Goal: Book appointment/travel/reservation

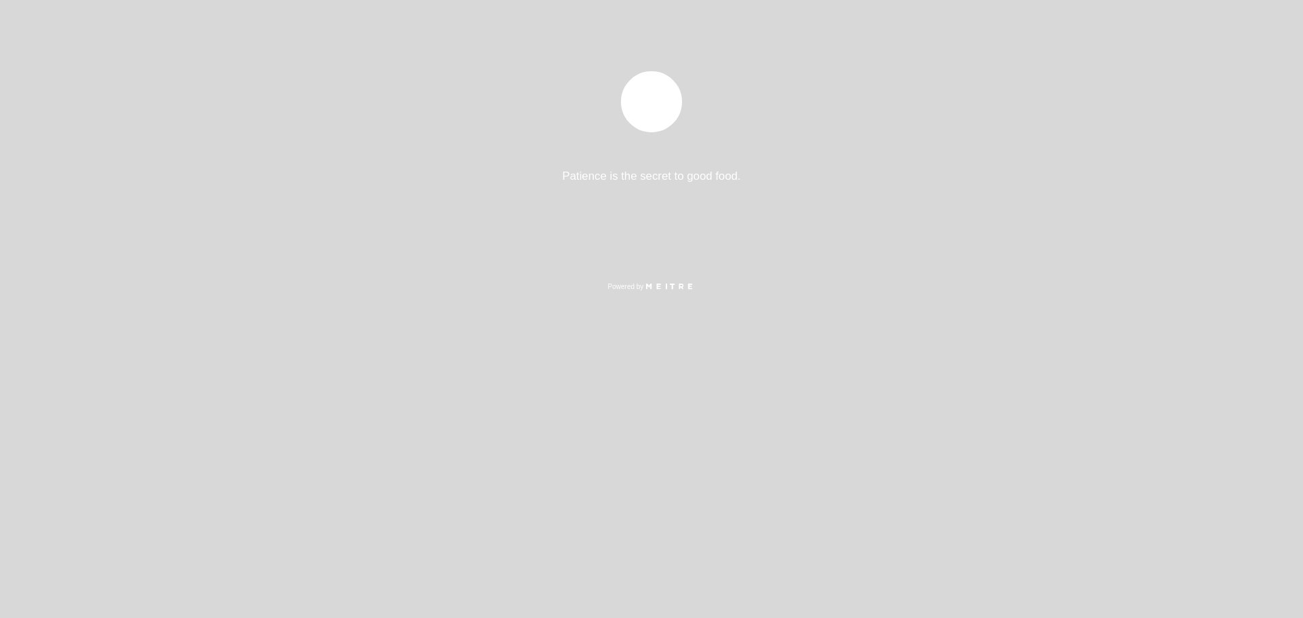
select select "pt"
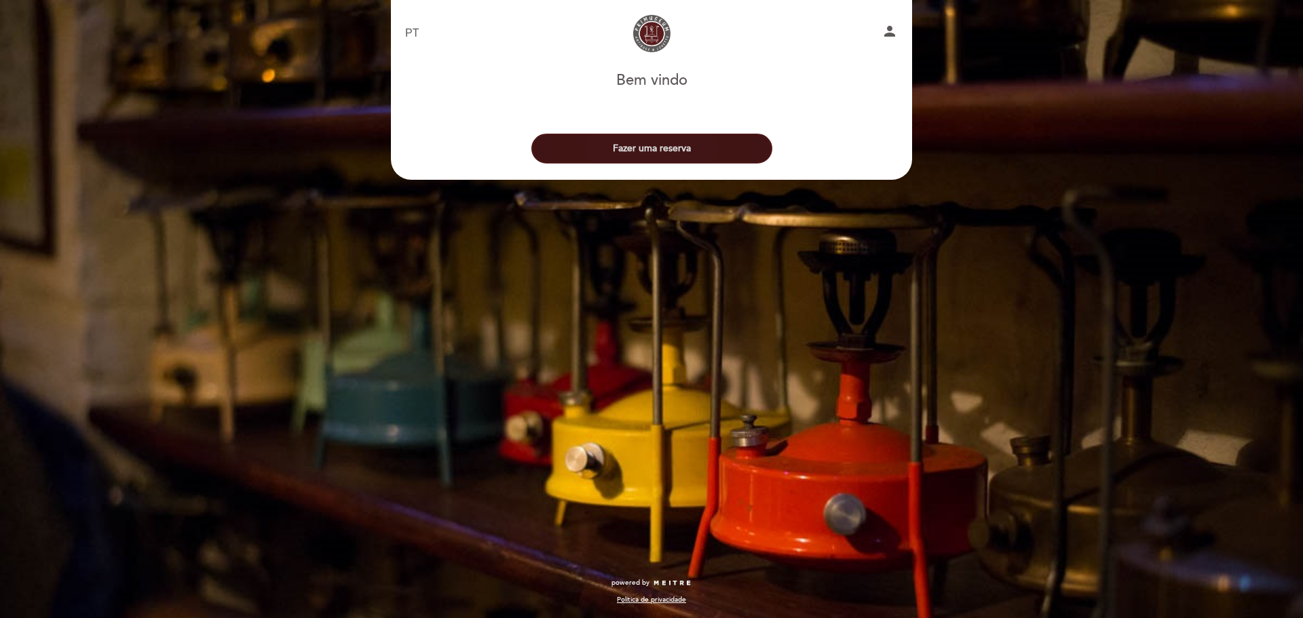
click at [641, 142] on button "Fazer uma reserva" at bounding box center [651, 149] width 241 height 30
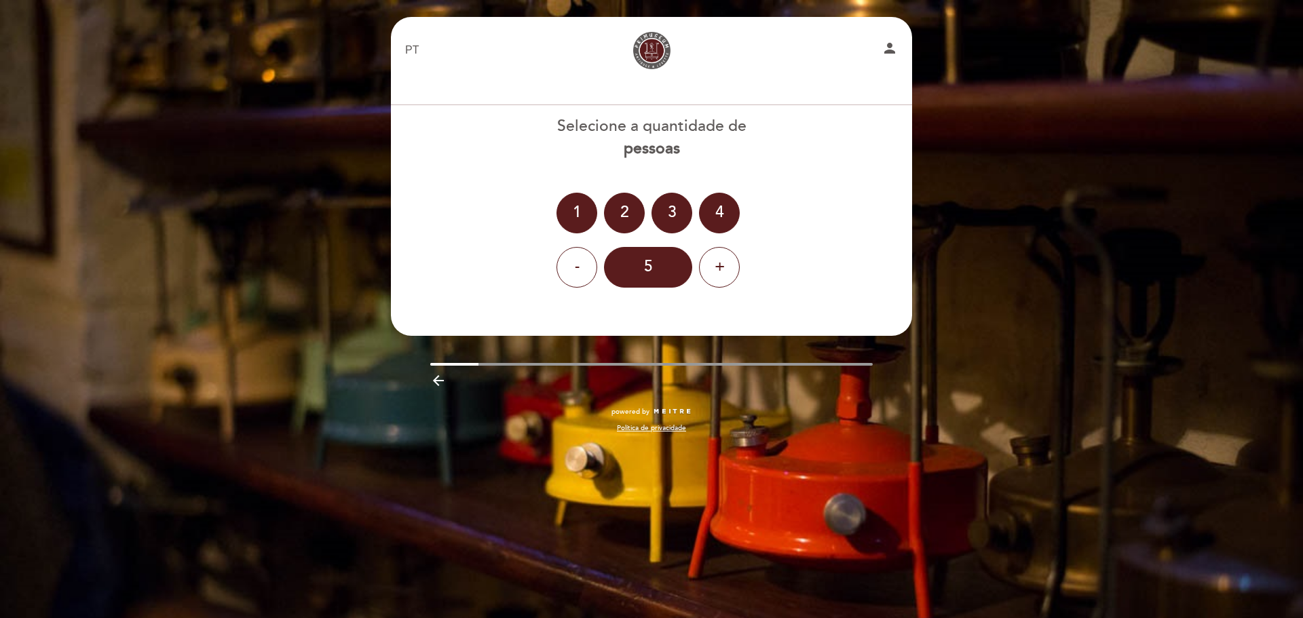
drag, startPoint x: 618, startPoint y: 208, endPoint x: 583, endPoint y: 285, distance: 84.4
click at [618, 208] on div "2" at bounding box center [624, 213] width 41 height 41
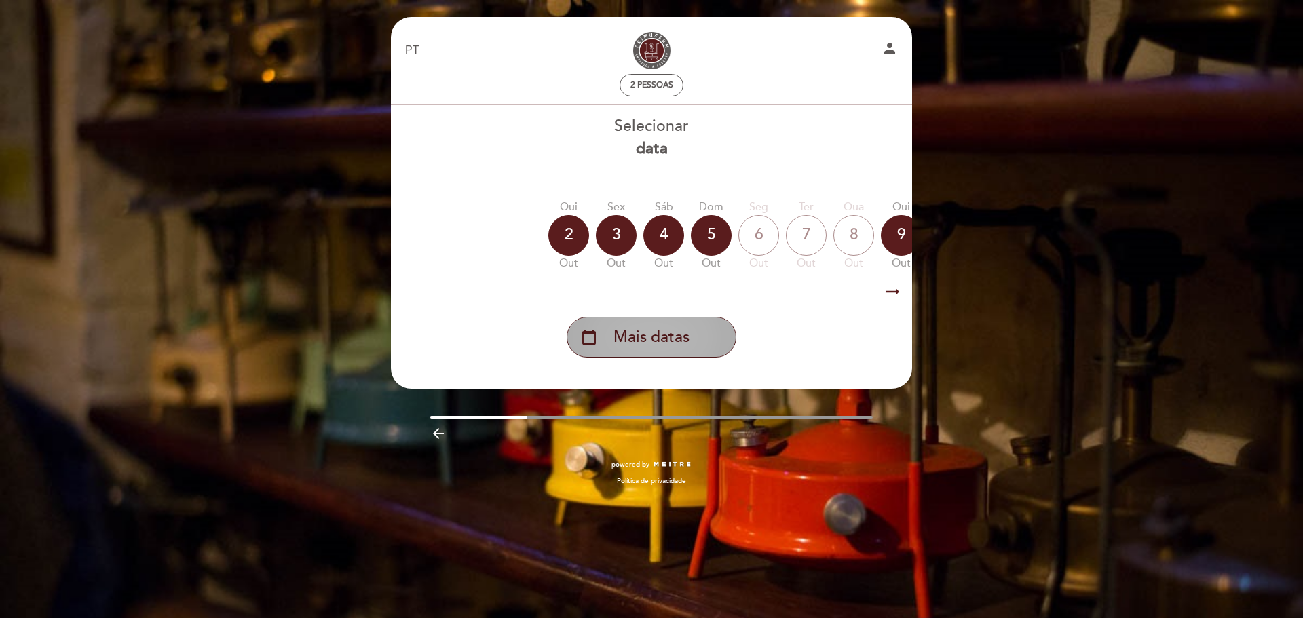
click at [639, 340] on span "Mais datas" at bounding box center [651, 337] width 76 height 22
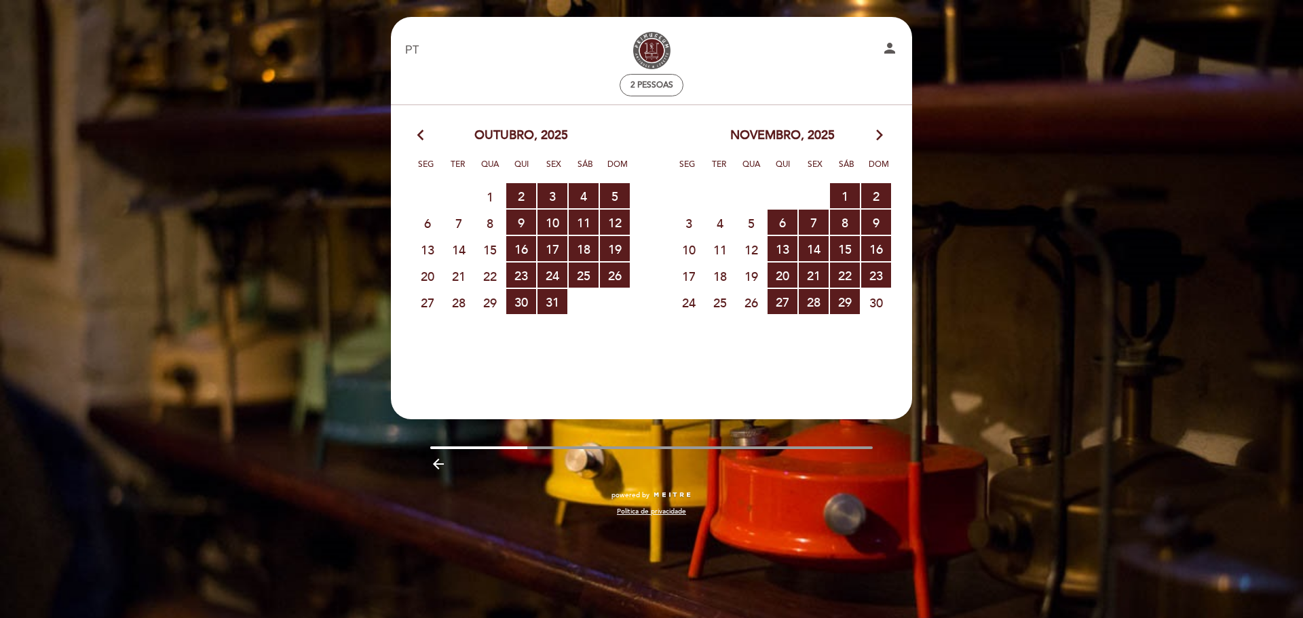
click at [883, 138] on icon "arrow_forward_ios" at bounding box center [879, 136] width 12 height 18
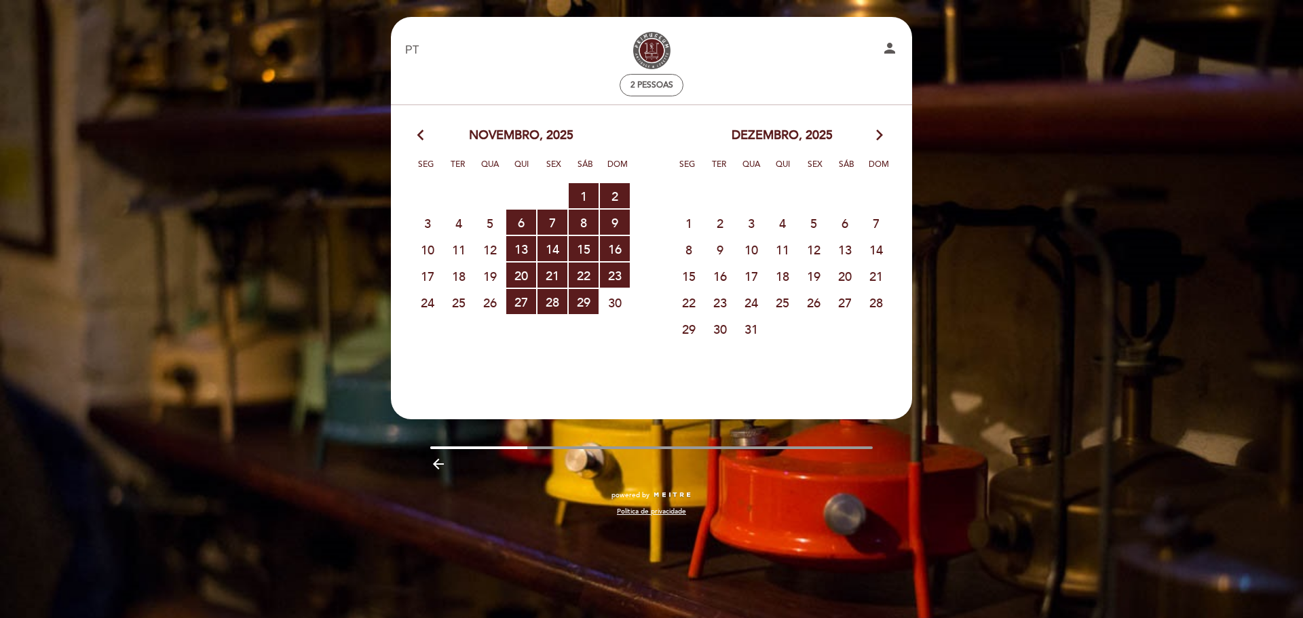
click at [744, 277] on span "17" at bounding box center [751, 275] width 30 height 25
click at [752, 273] on span "17" at bounding box center [751, 275] width 30 height 25
click at [879, 139] on icon "arrow_forward_ios" at bounding box center [879, 136] width 12 height 18
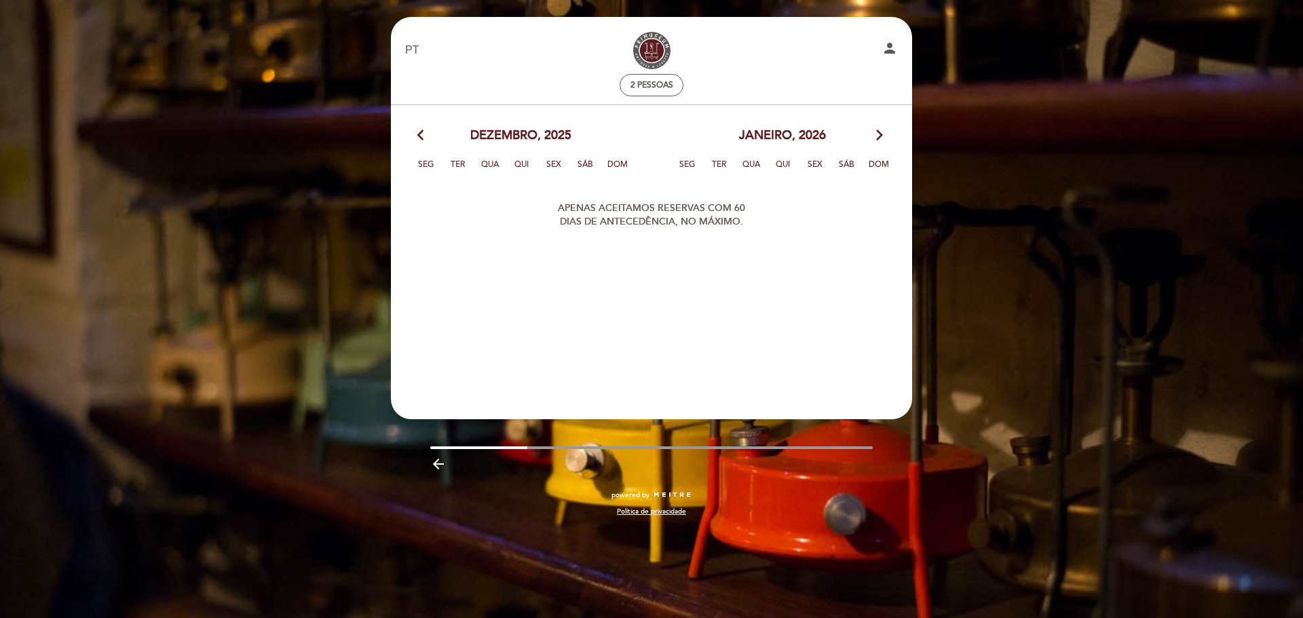
click at [424, 136] on icon "arrow_back_ios" at bounding box center [423, 136] width 12 height 18
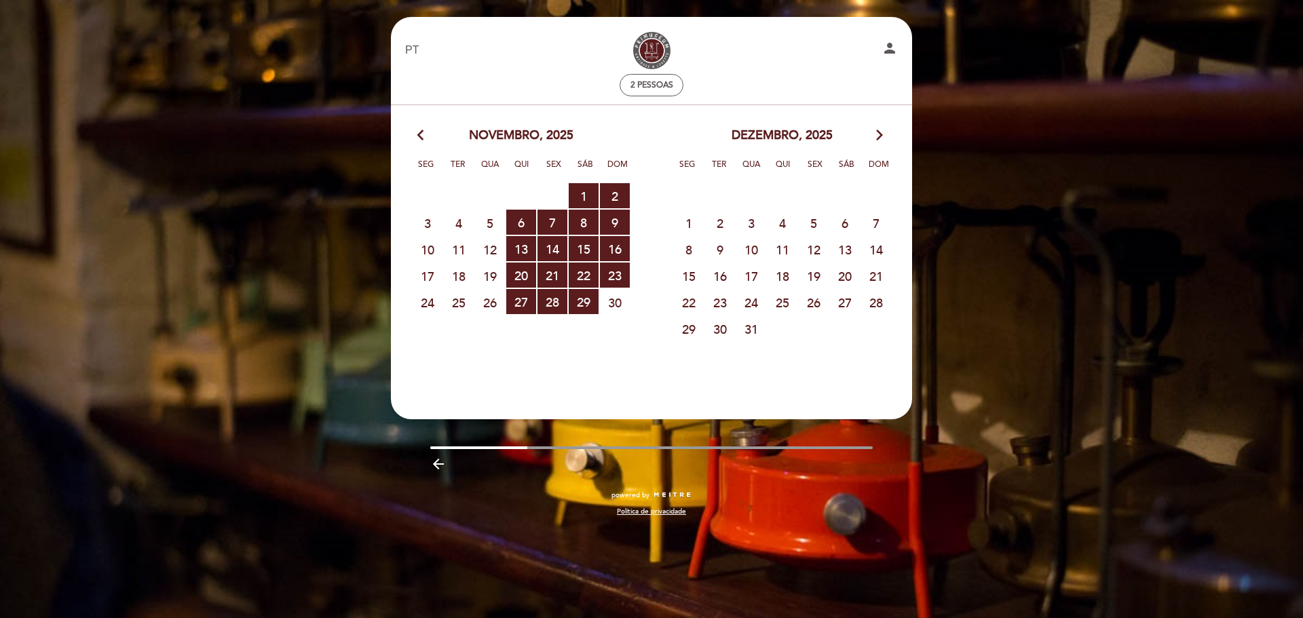
click at [424, 136] on icon "arrow_back_ios" at bounding box center [423, 136] width 12 height 18
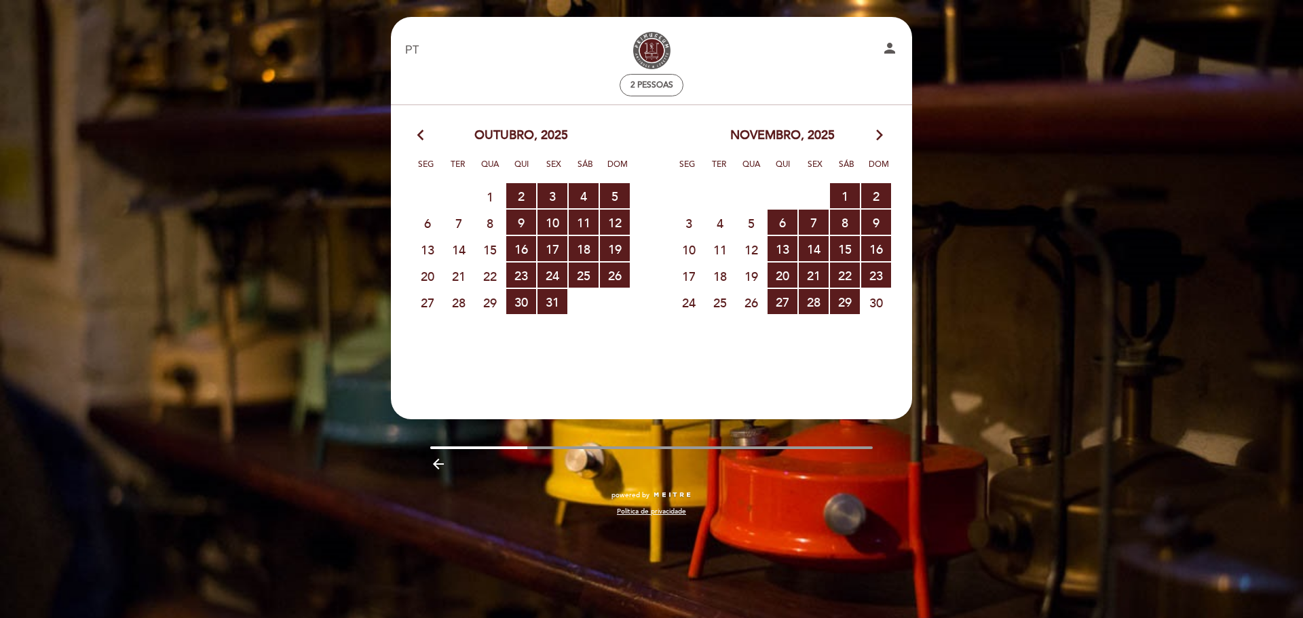
click at [99, 213] on div "EN ES PT Primuseum person 2 pessoas Bem vindo Bem vindo, Mudar usuário Fazer um…" at bounding box center [651, 309] width 1303 height 618
